Goal: Task Accomplishment & Management: Manage account settings

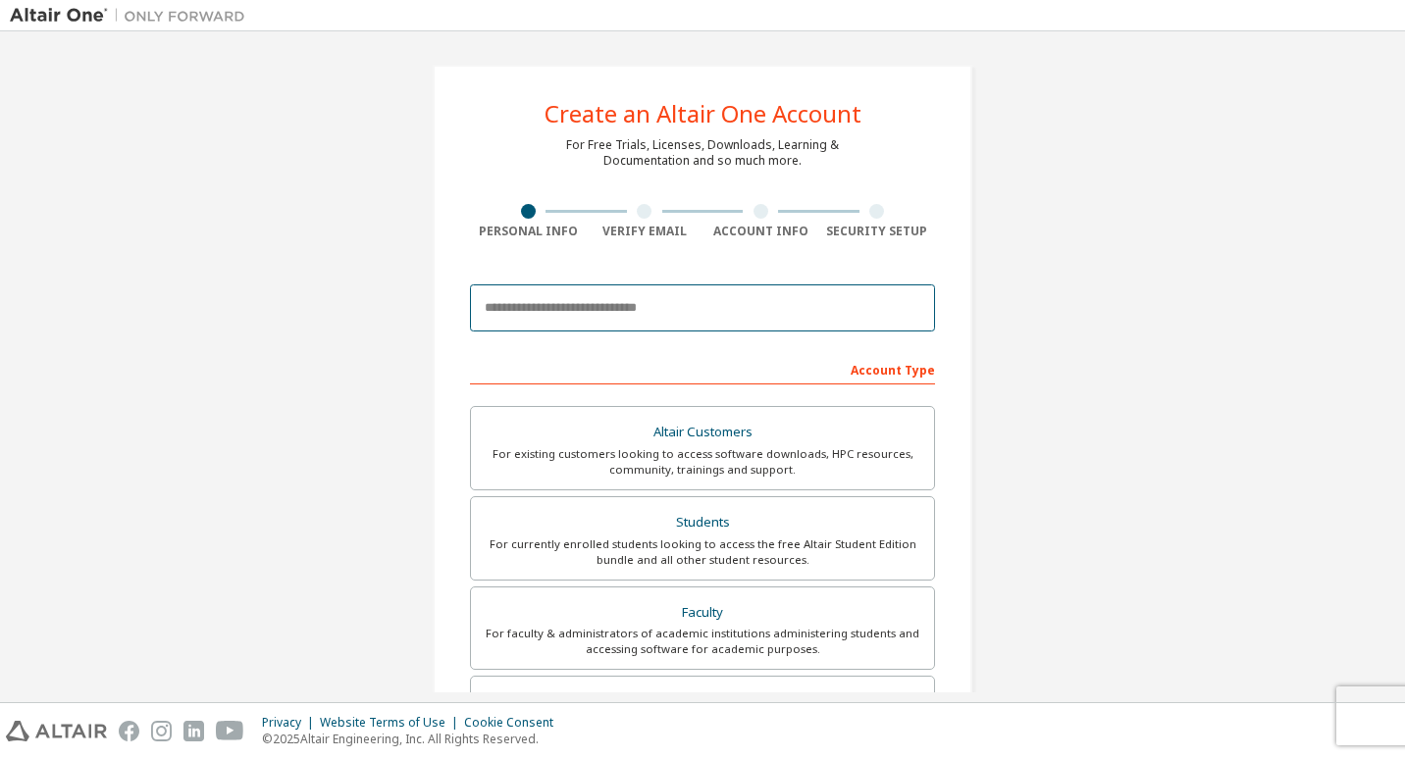
click at [710, 299] on input "email" at bounding box center [702, 307] width 465 height 47
click at [724, 308] on input "email" at bounding box center [702, 307] width 465 height 47
type input "**********"
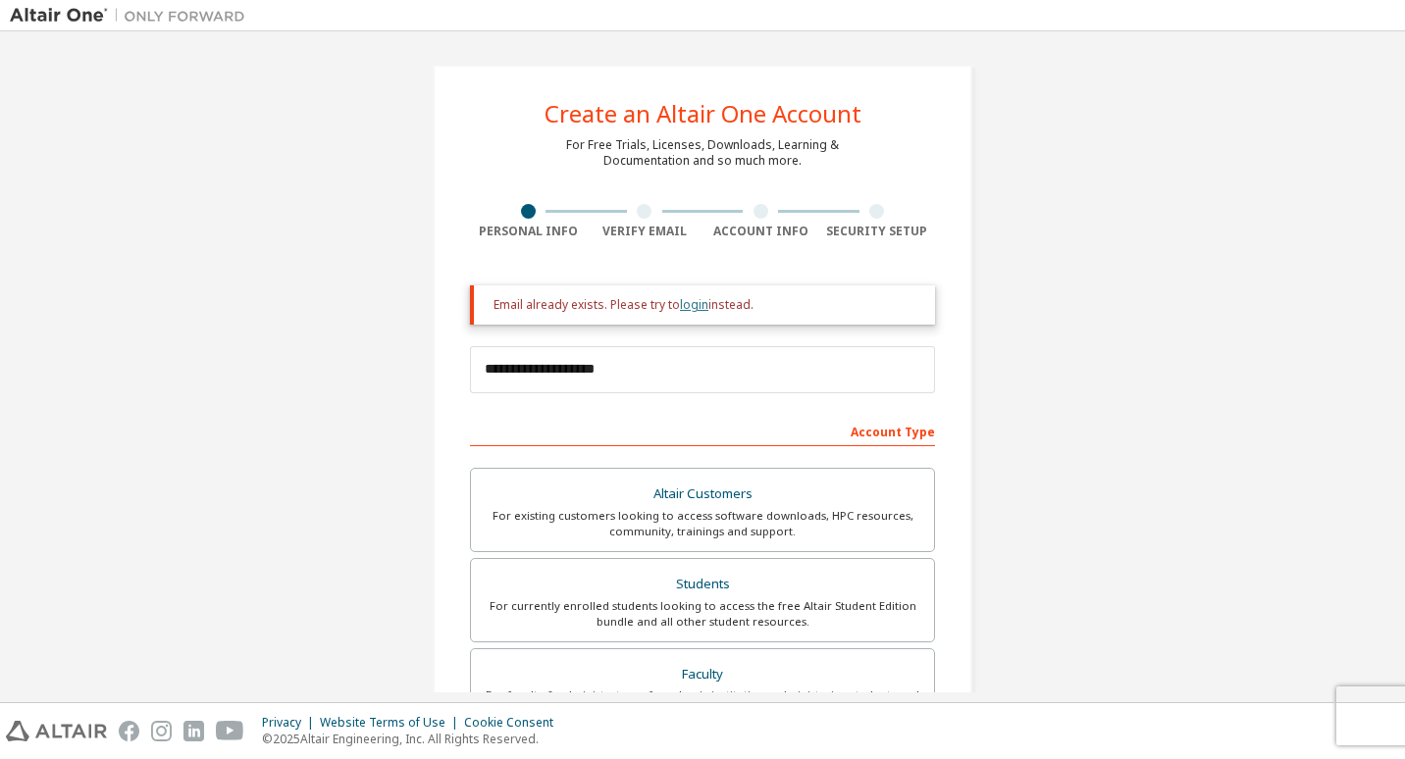
click at [682, 303] on link "login" at bounding box center [694, 304] width 28 height 17
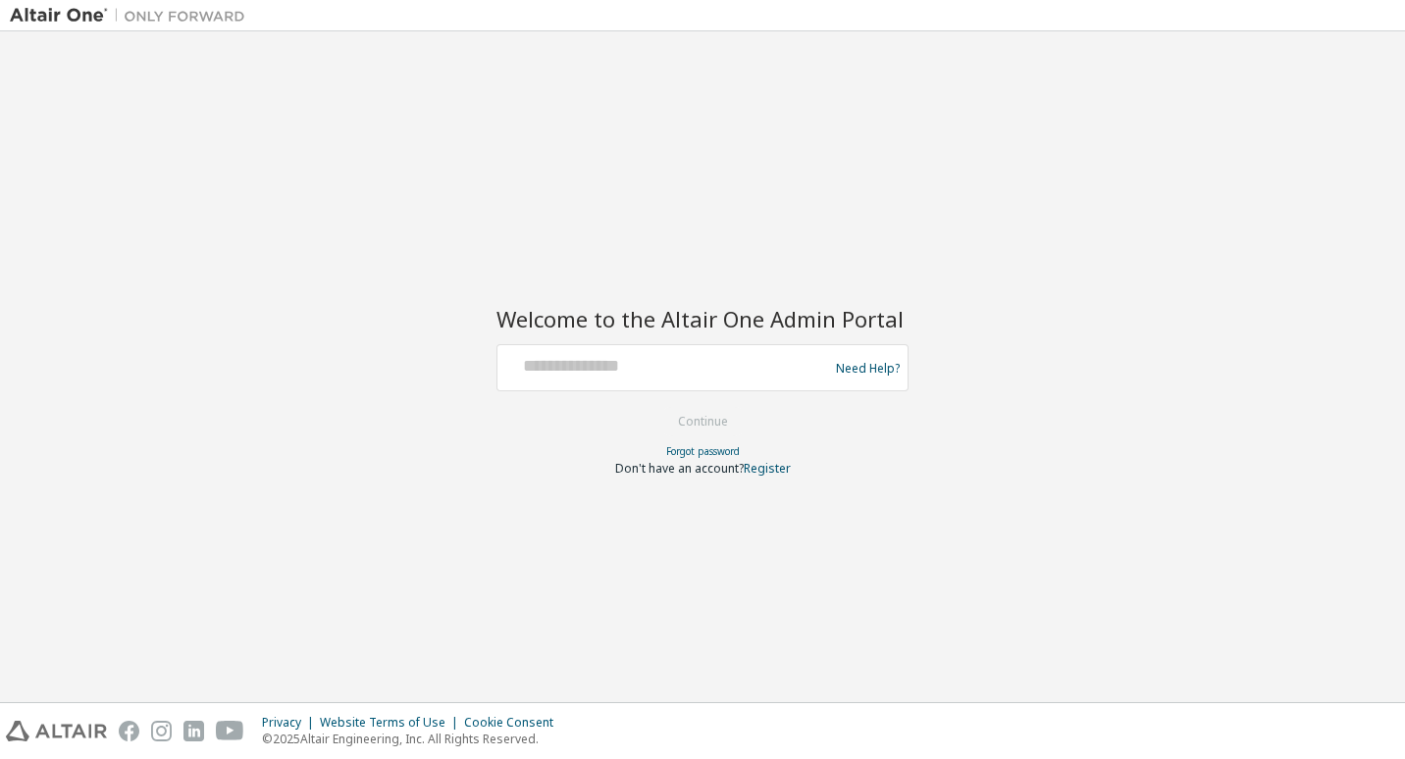
click at [666, 380] on div at bounding box center [665, 367] width 321 height 37
click at [677, 374] on input "text" at bounding box center [665, 363] width 321 height 28
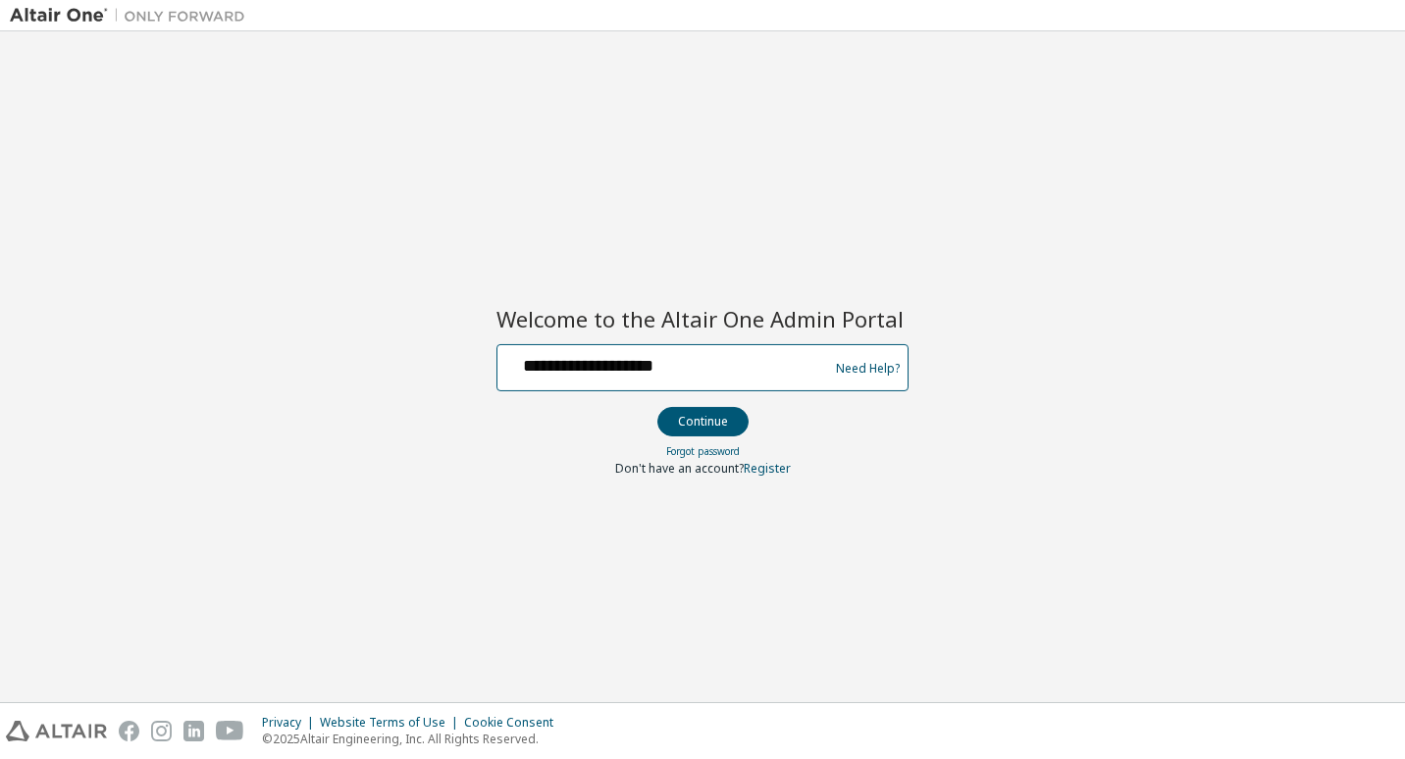
type input "**********"
click at [657, 407] on button "Continue" at bounding box center [702, 421] width 91 height 29
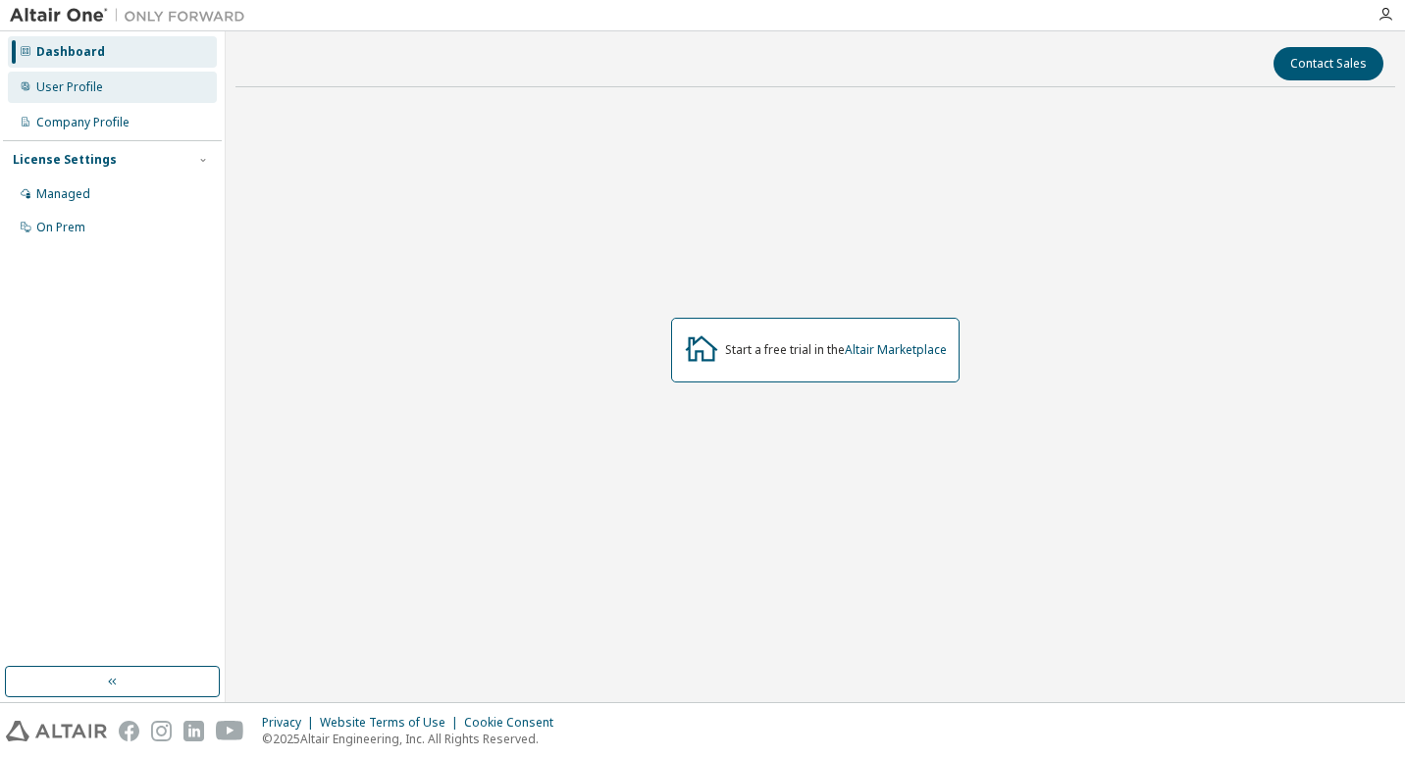
click at [81, 87] on div "User Profile" at bounding box center [69, 87] width 67 height 16
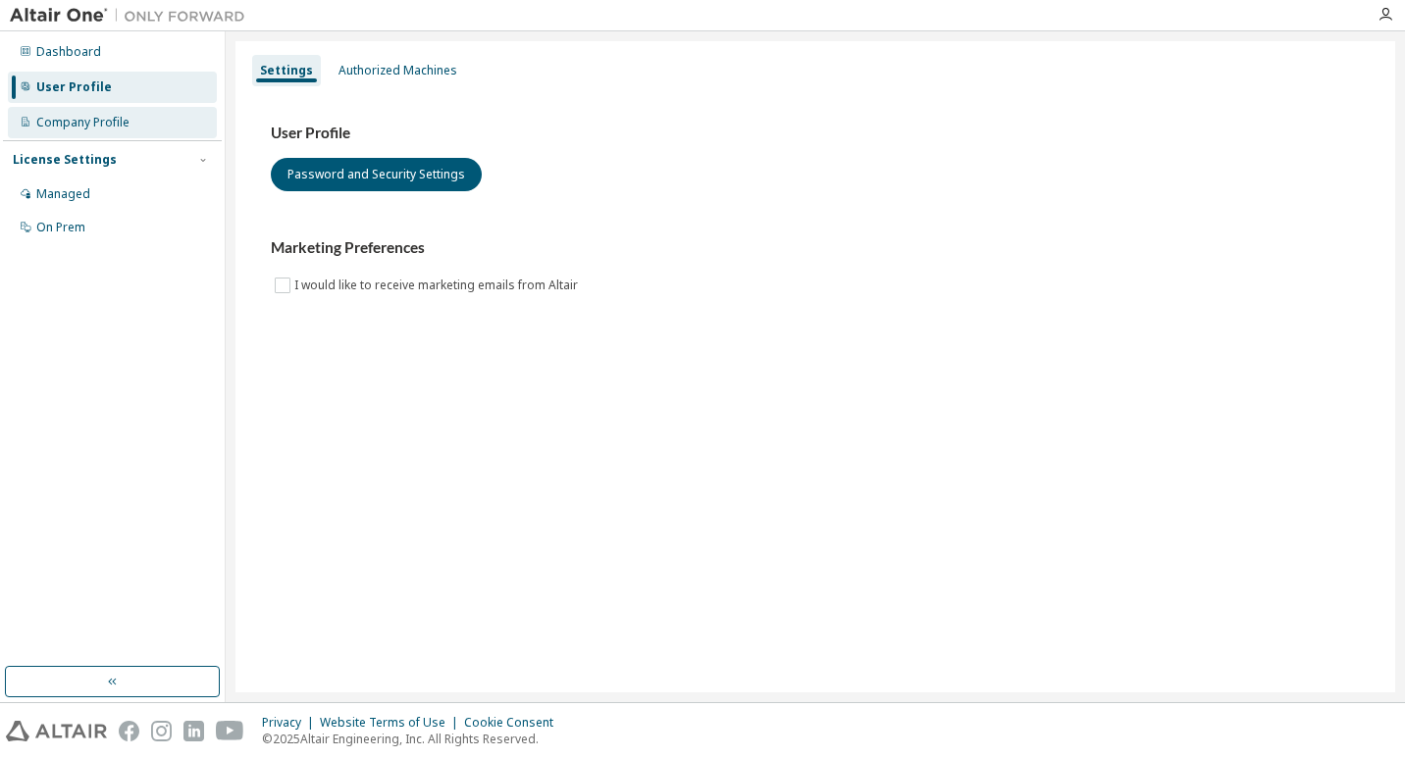
click at [100, 118] on div "Company Profile" at bounding box center [82, 123] width 93 height 16
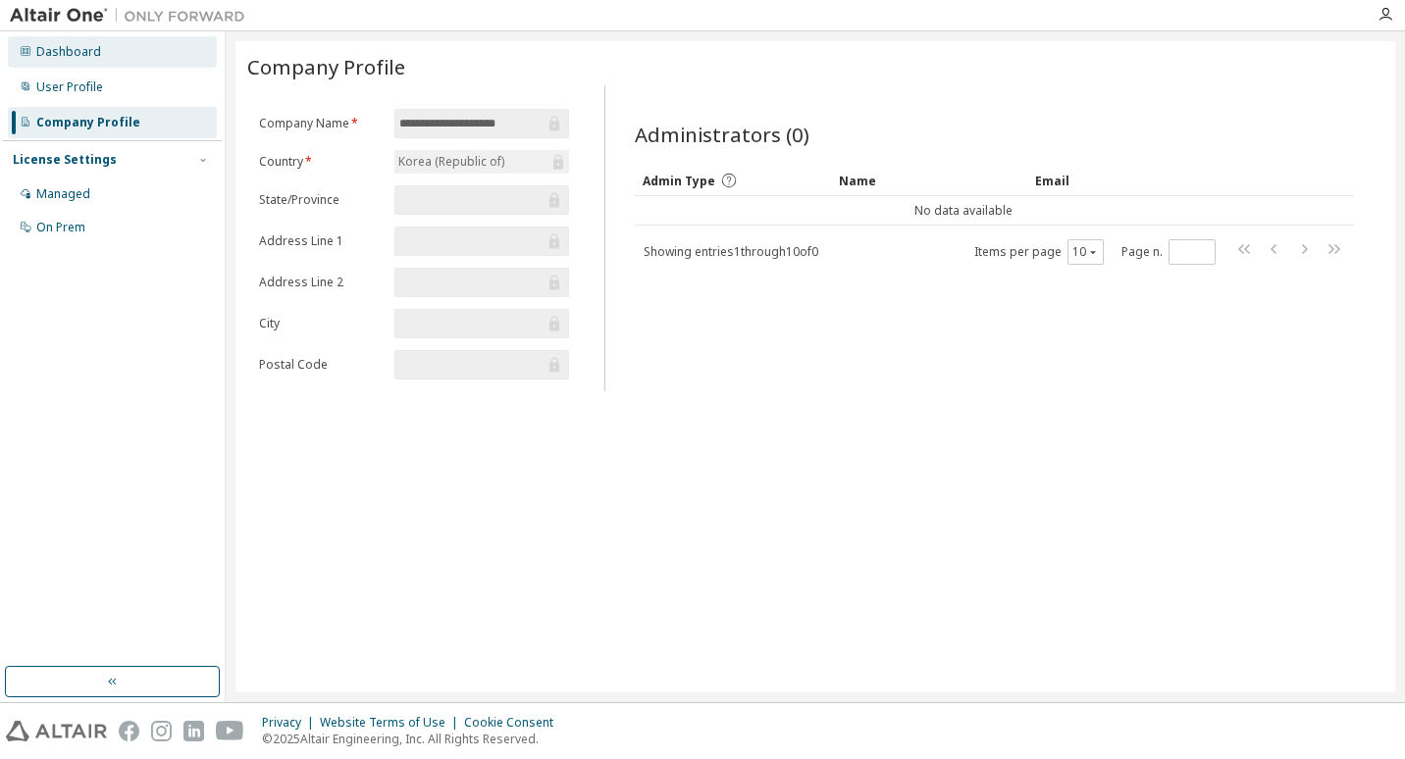
click at [103, 50] on div "Dashboard" at bounding box center [112, 51] width 209 height 31
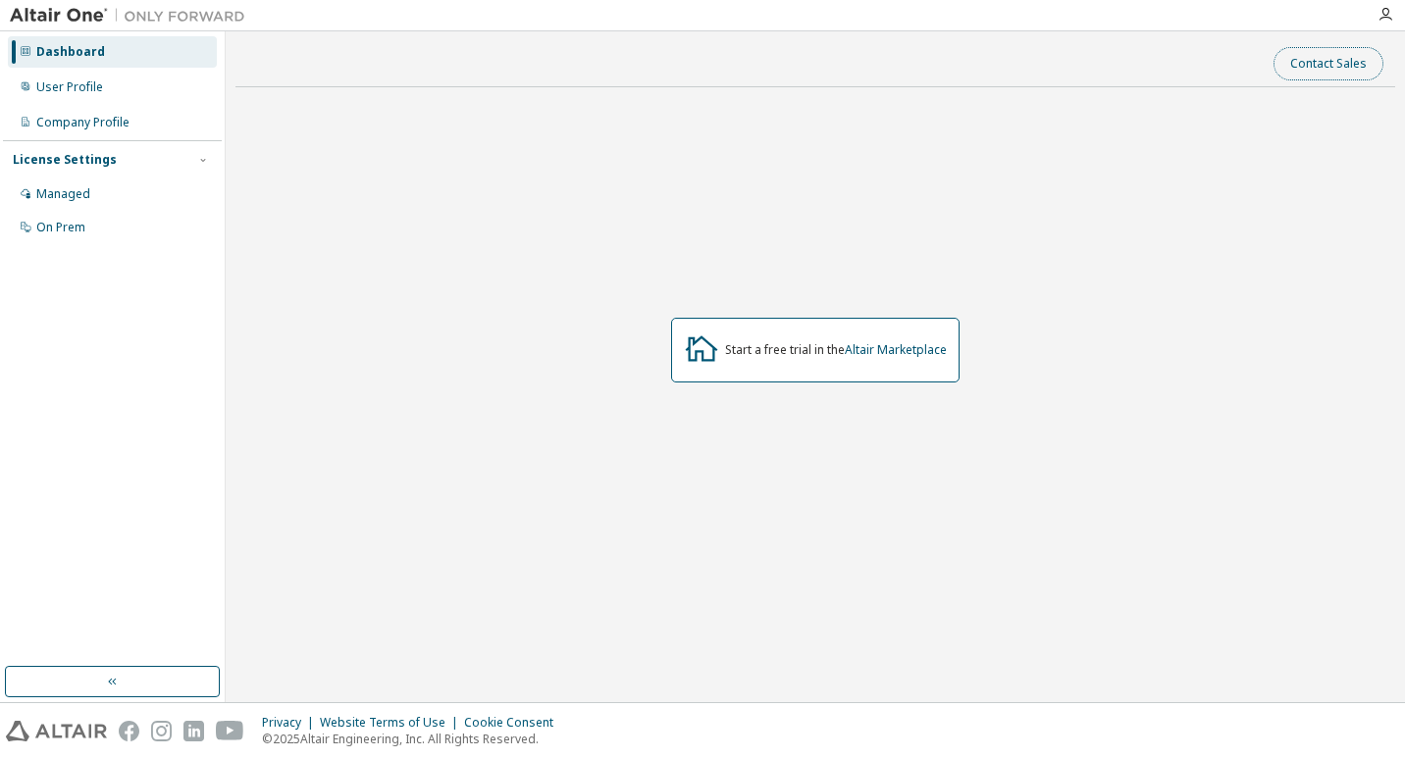
click at [1327, 58] on button "Contact Sales" at bounding box center [1328, 63] width 110 height 33
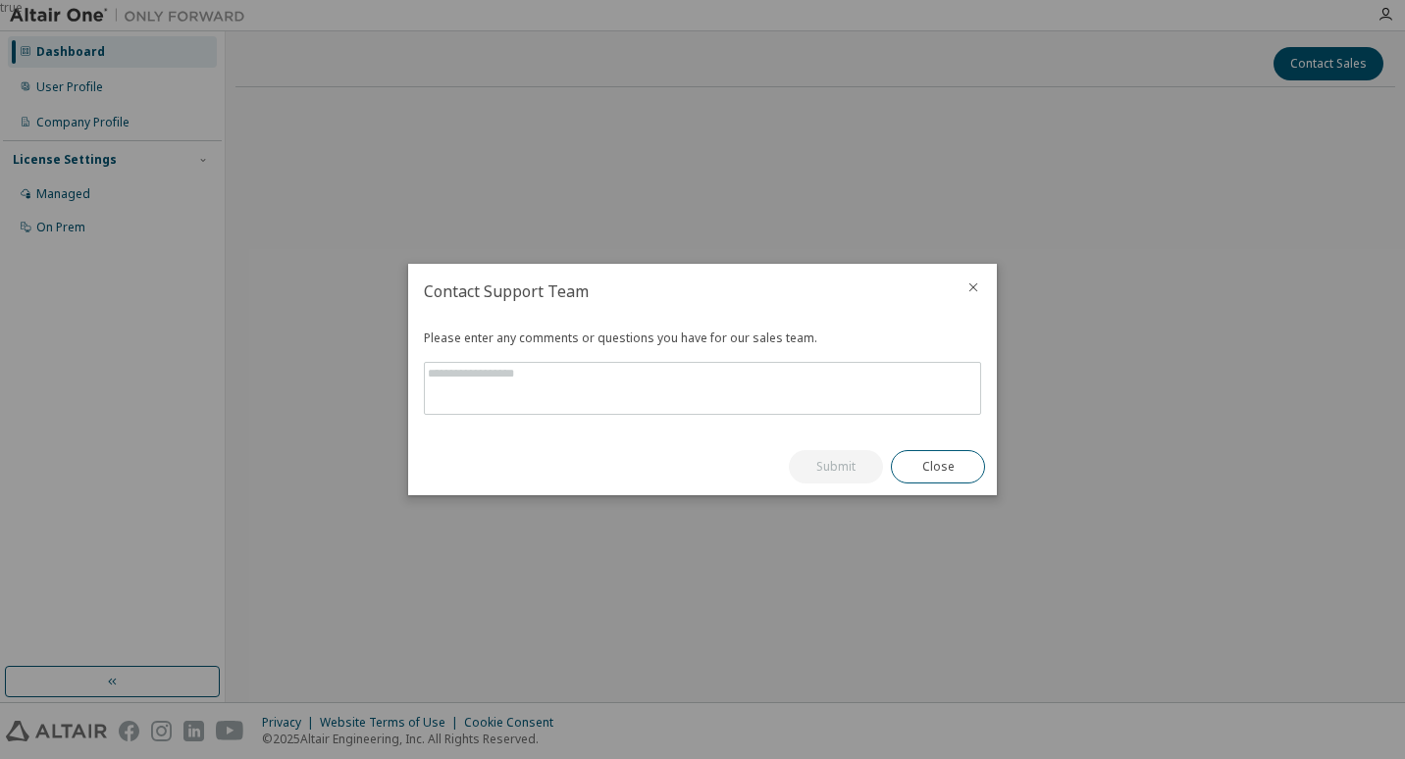
click at [976, 288] on icon "close" at bounding box center [973, 288] width 16 height 16
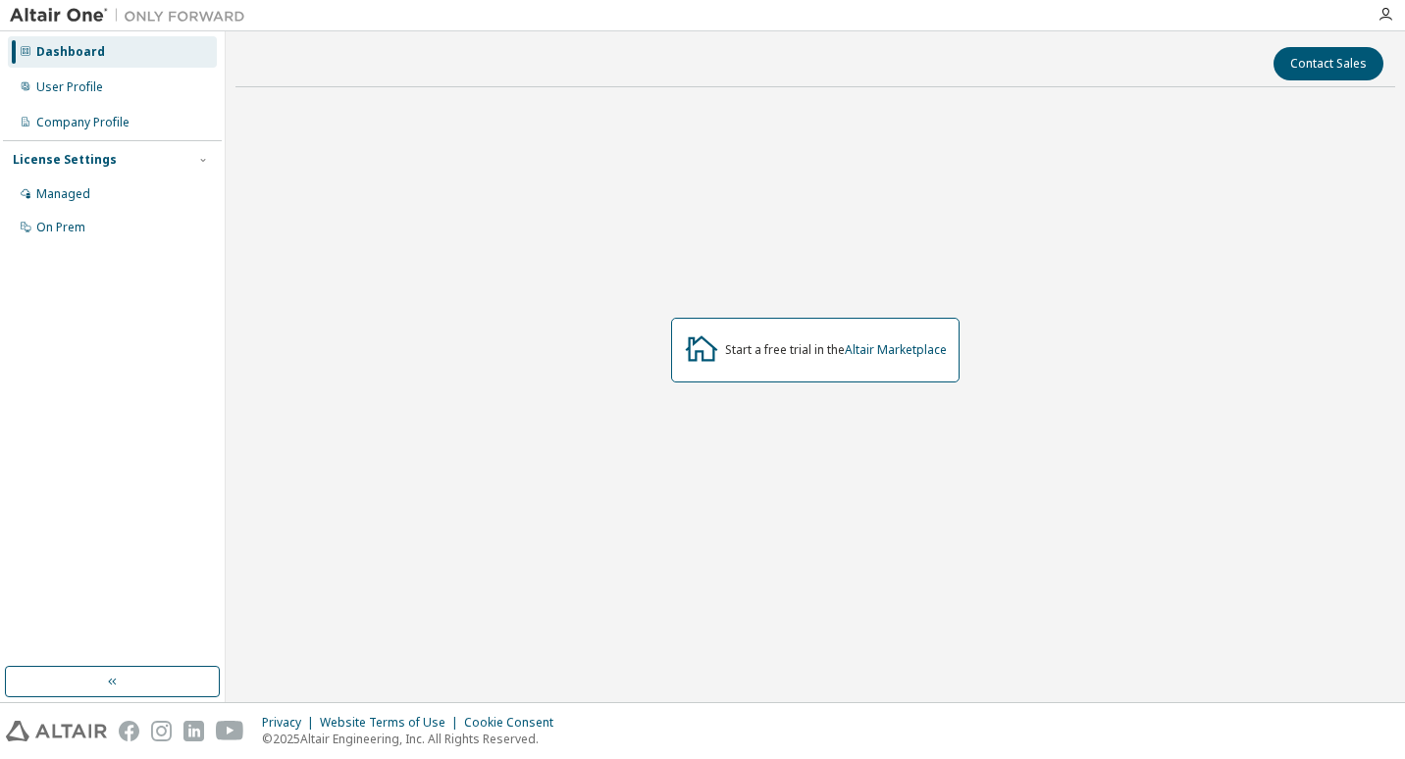
click at [63, 17] on img at bounding box center [132, 16] width 245 height 20
click at [104, 666] on button "button" at bounding box center [112, 681] width 215 height 31
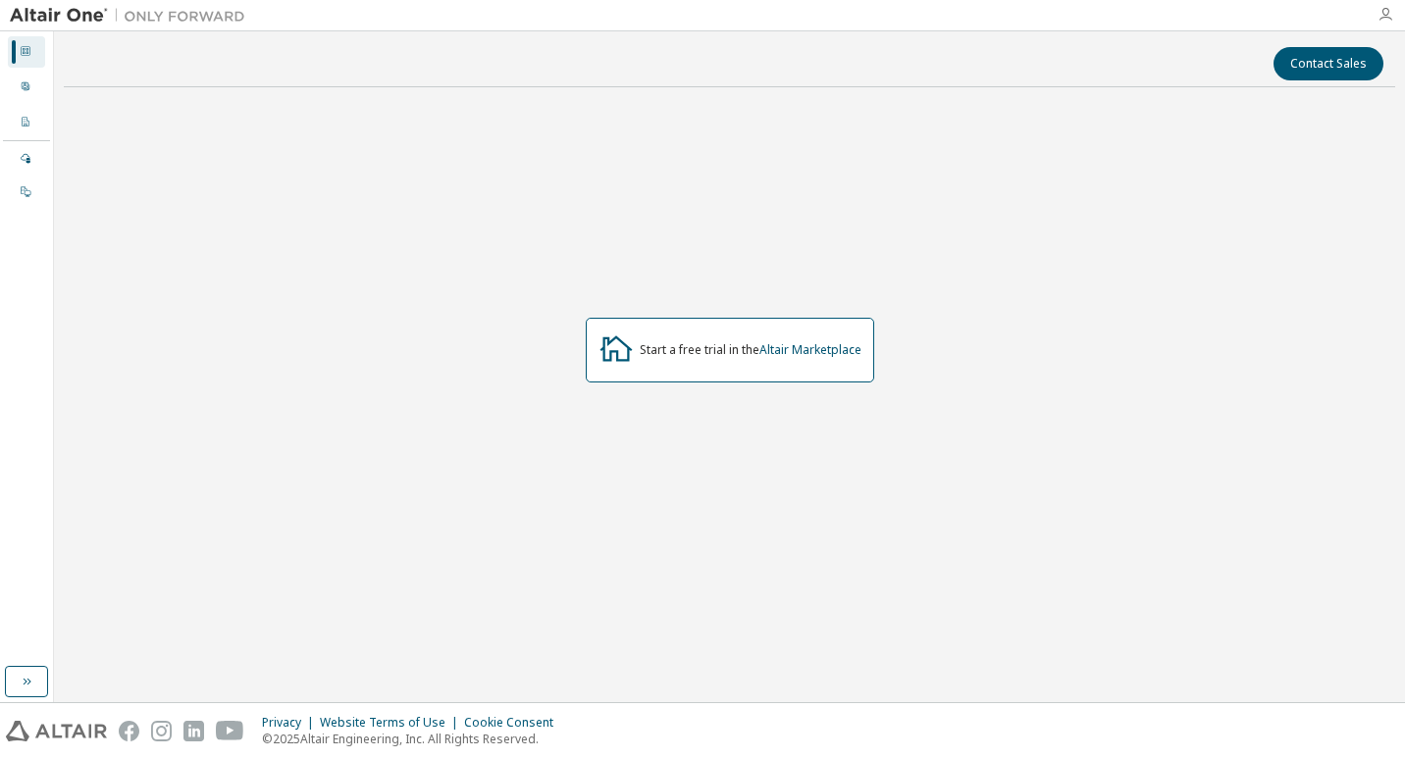
click at [1377, 11] on icon "button" at bounding box center [1385, 15] width 16 height 16
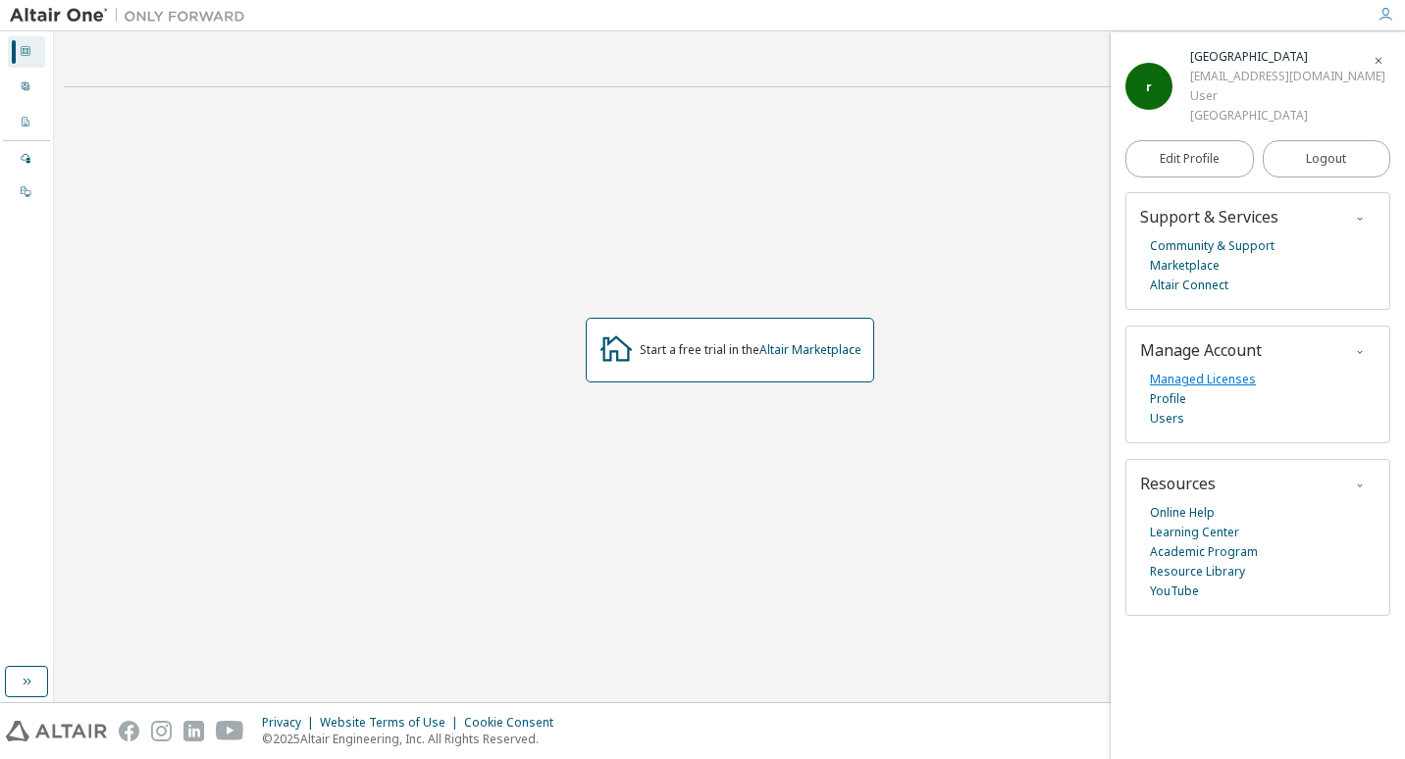
click at [1209, 384] on link "Managed Licenses" at bounding box center [1203, 380] width 106 height 20
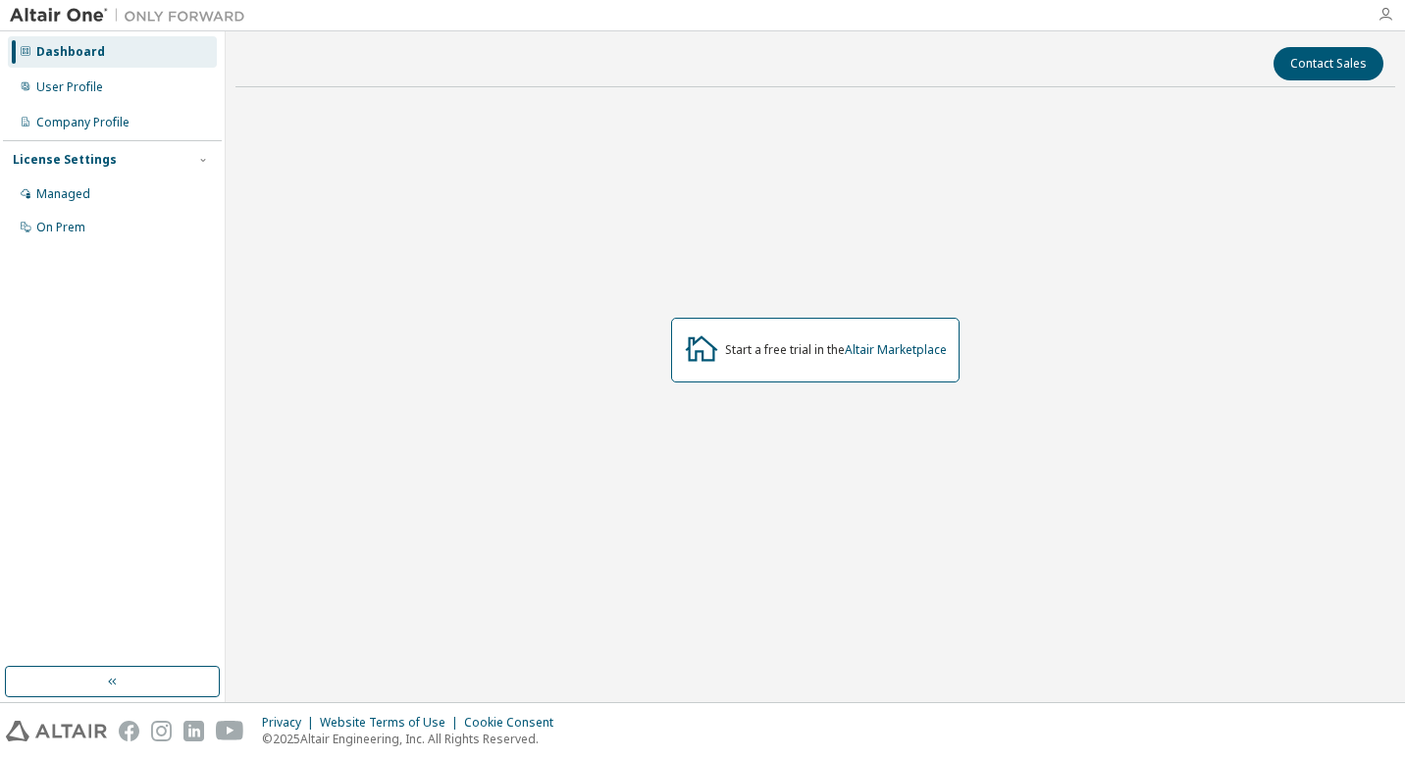
click at [1391, 16] on icon "button" at bounding box center [1385, 15] width 16 height 16
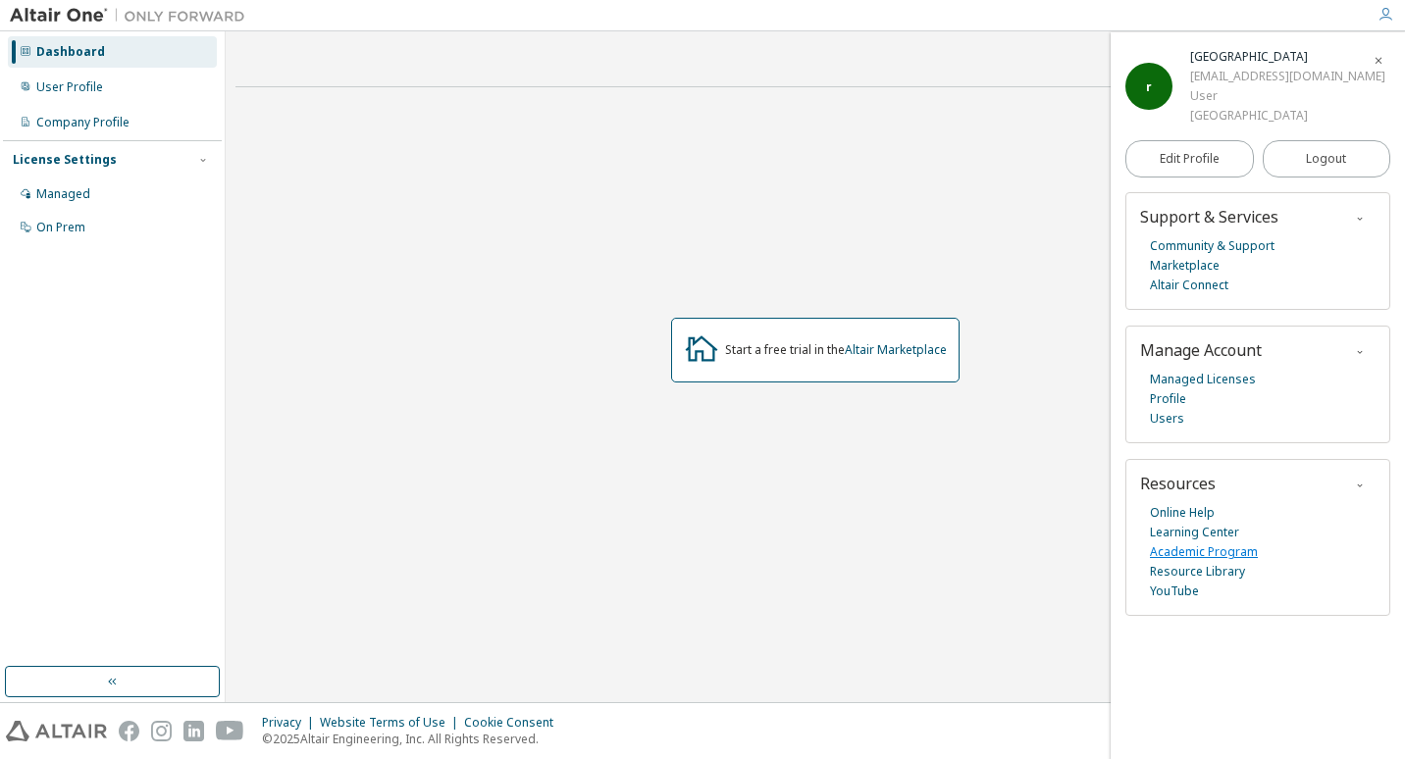
click at [1210, 555] on link "Academic Program" at bounding box center [1204, 552] width 108 height 20
